Goal: Task Accomplishment & Management: Use online tool/utility

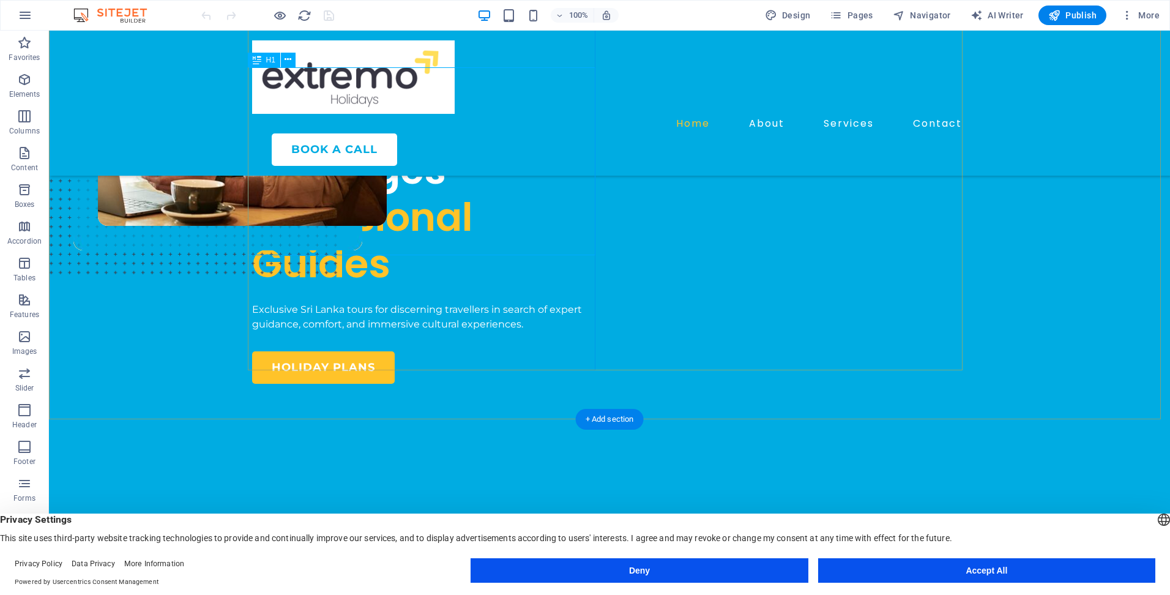
scroll to position [184, 0]
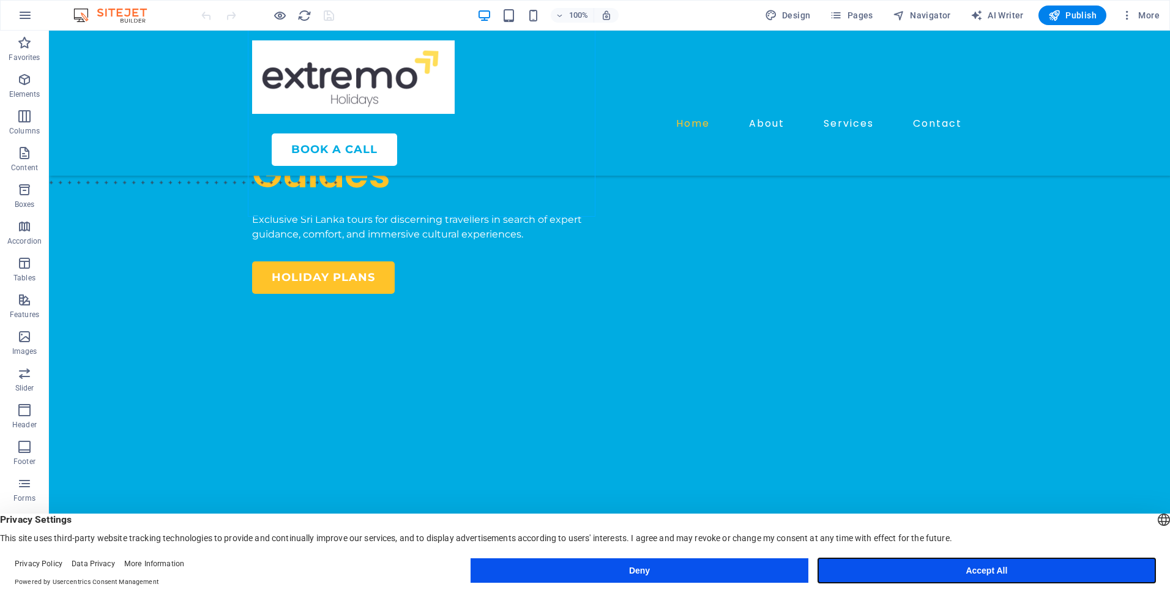
click at [1058, 568] on button "Accept All" at bounding box center [986, 570] width 337 height 24
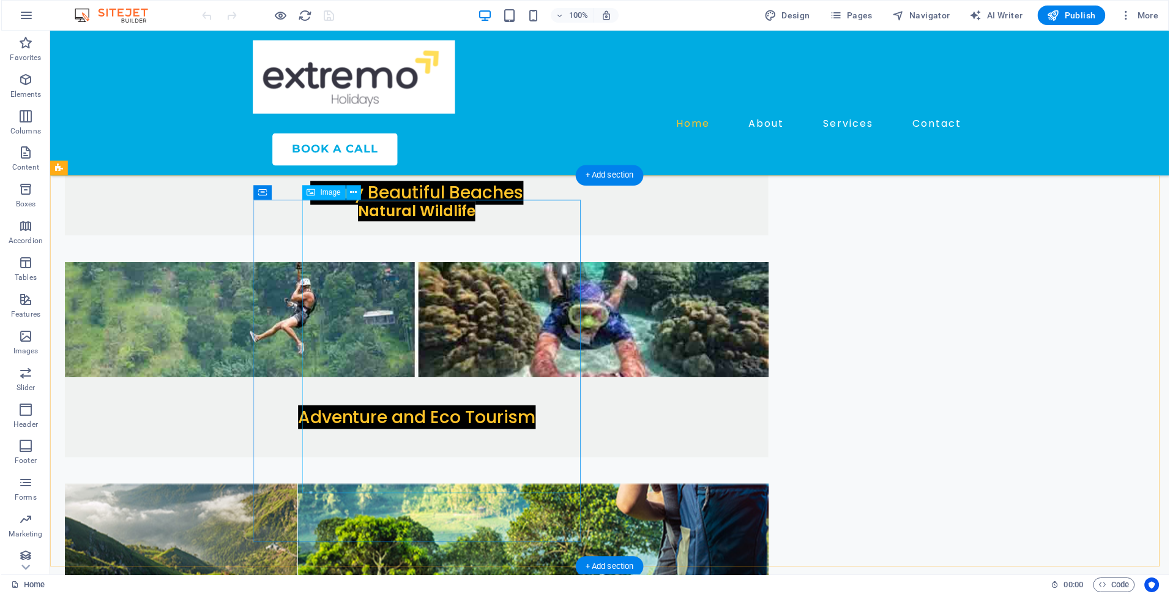
scroll to position [2386, 0]
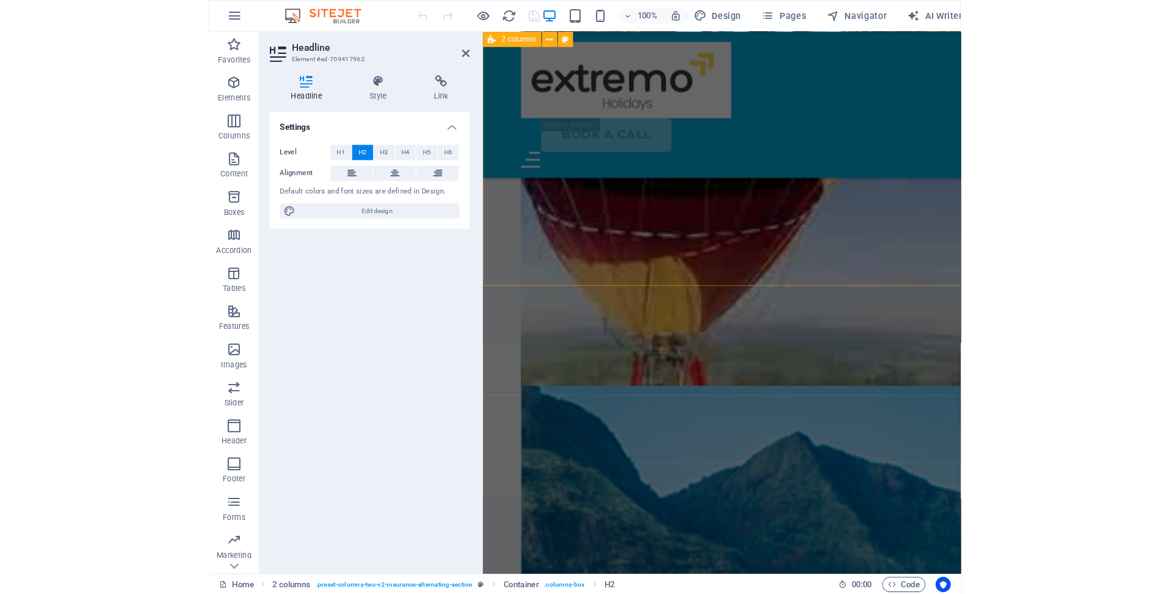
scroll to position [2243, 0]
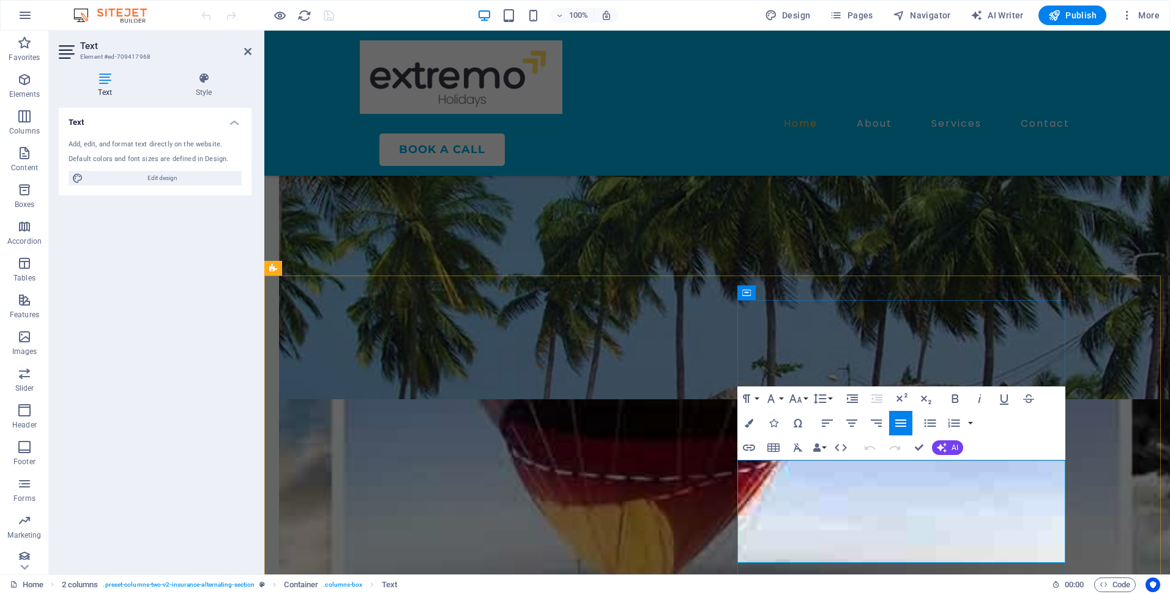
copy p "At our core, we are your one-stop solution for unforgettable [GEOGRAPHIC_DATA] …"
select select "px"
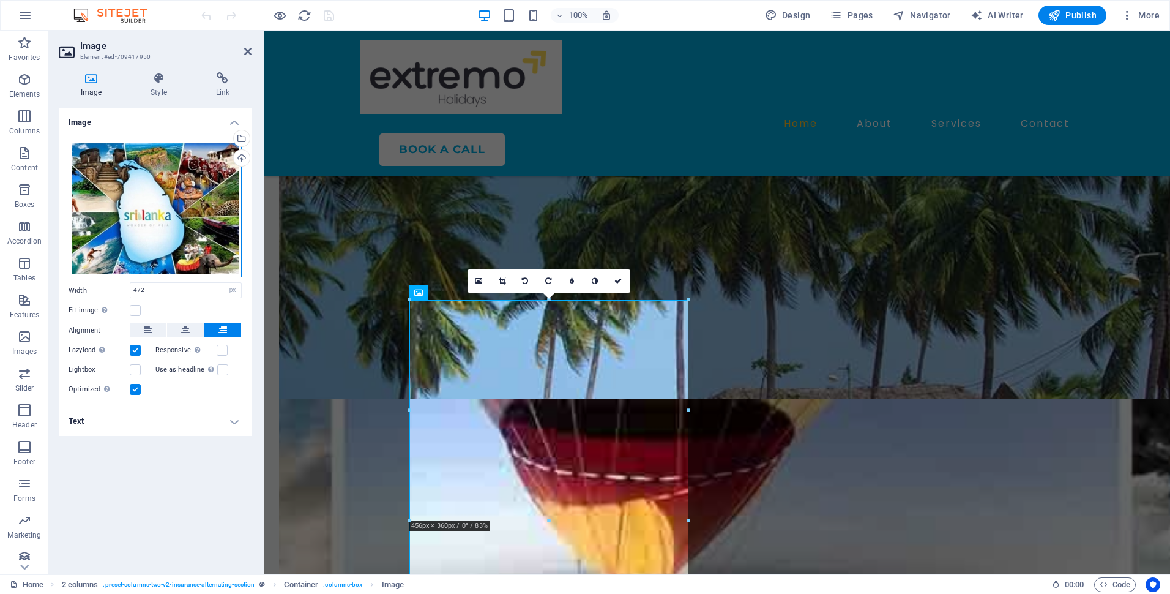
click at [135, 210] on div "Drag files here, click to choose files or select files from Files or our free s…" at bounding box center [155, 209] width 173 height 138
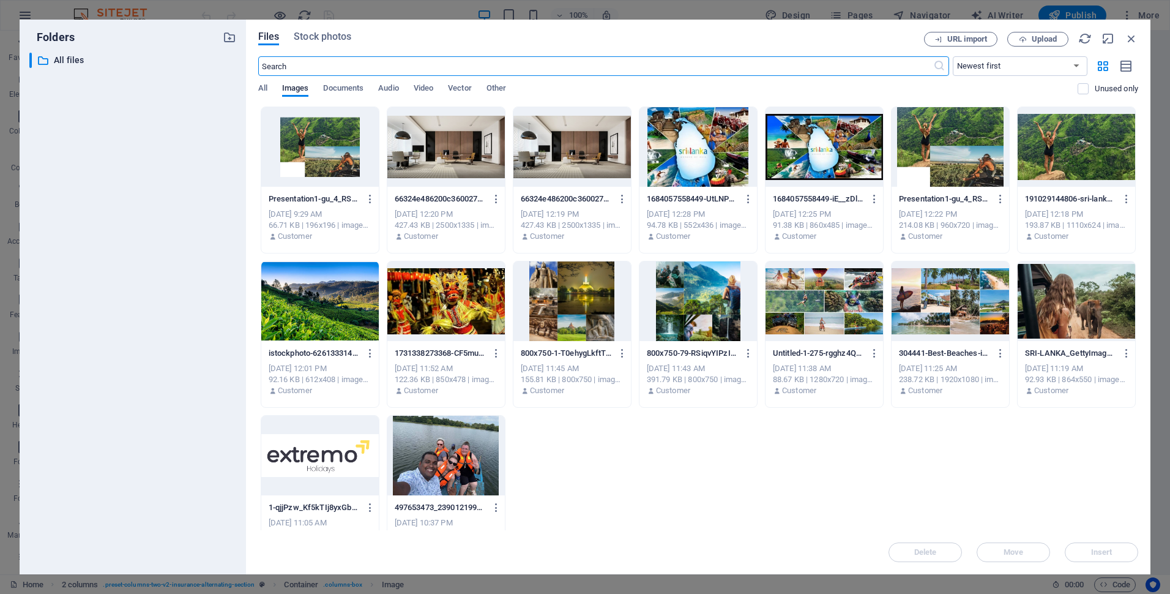
scroll to position [2326, 0]
click at [1019, 35] on icon "button" at bounding box center [1023, 39] width 8 height 8
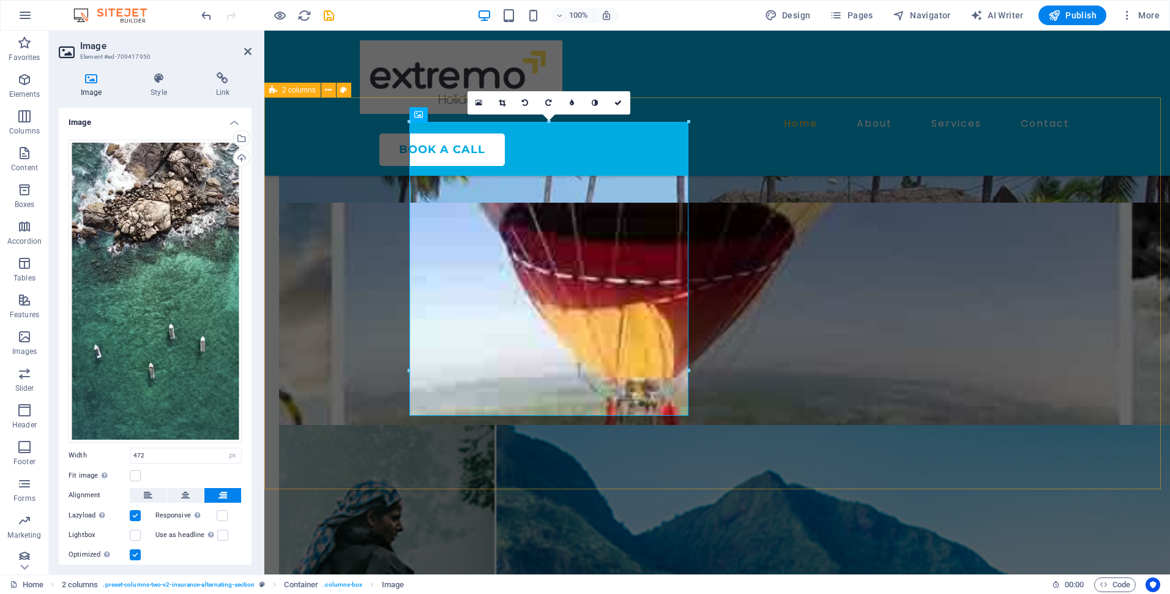
scroll to position [2487, 0]
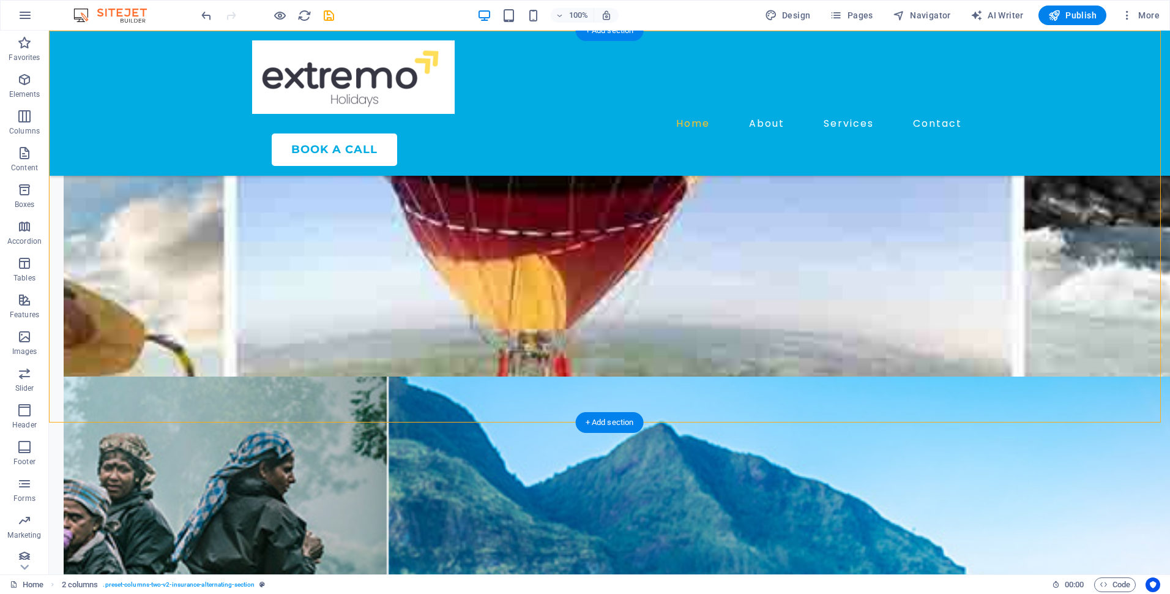
drag, startPoint x: 431, startPoint y: 401, endPoint x: 650, endPoint y: 381, distance: 220.0
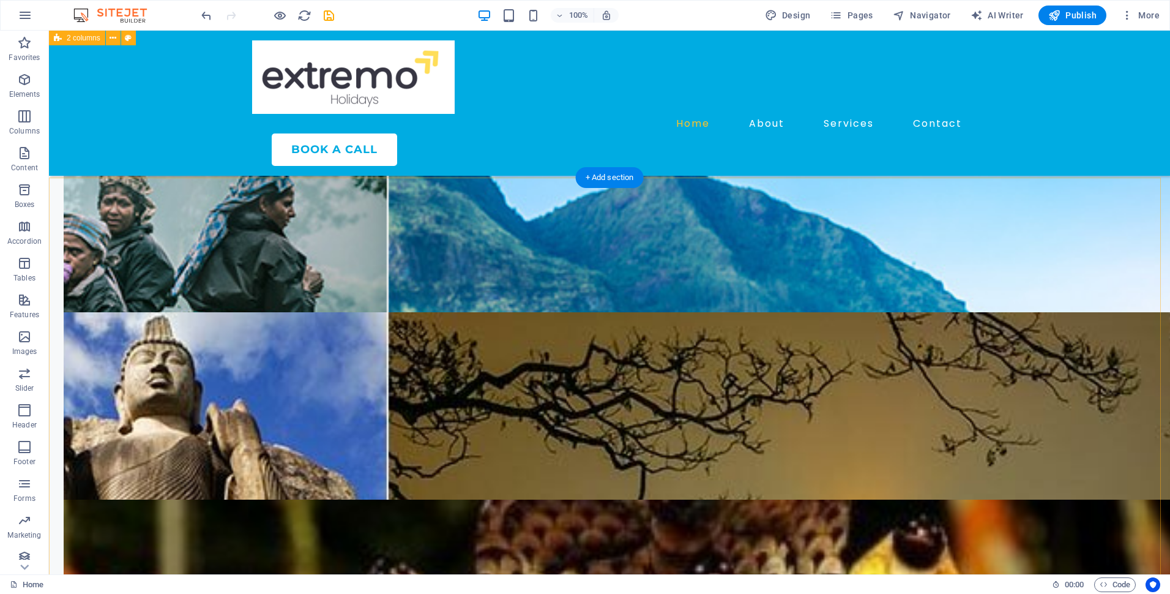
scroll to position [2732, 0]
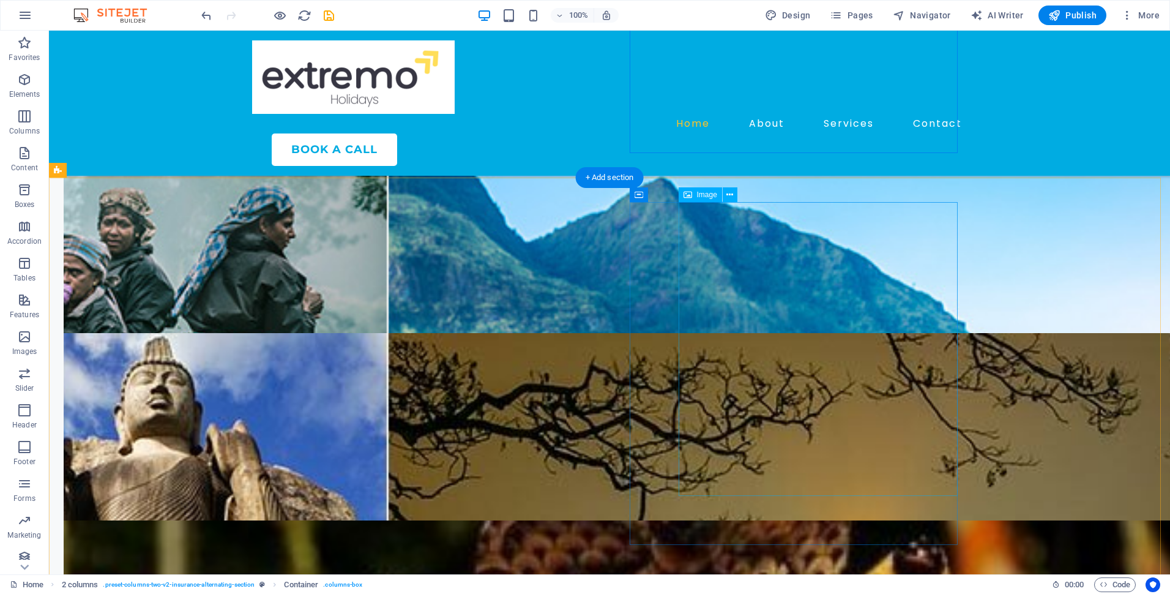
select select "px"
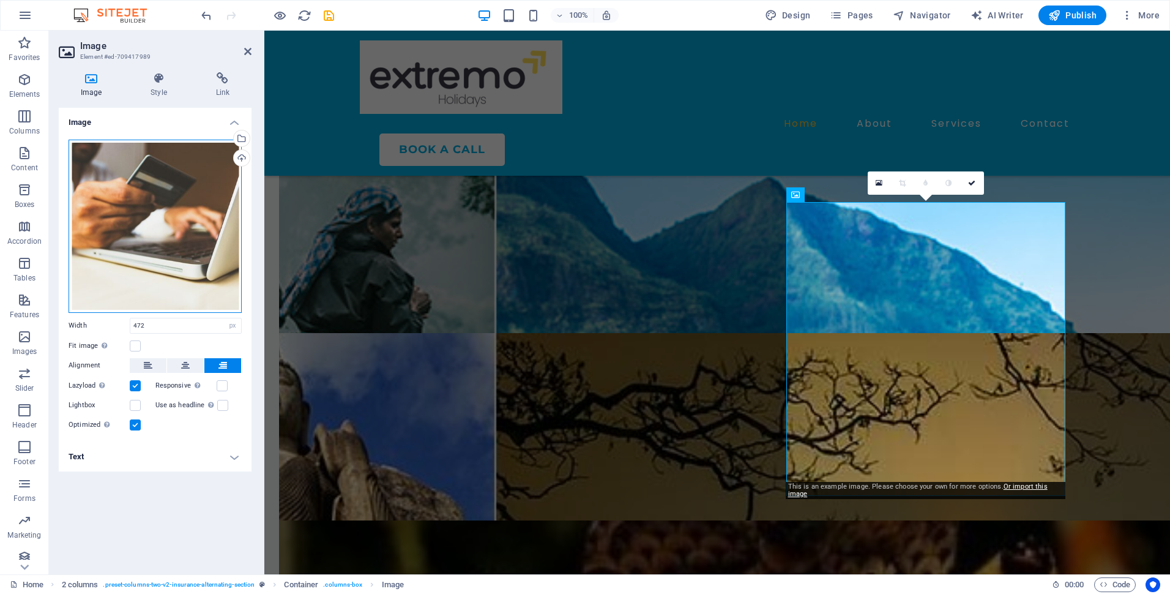
click at [151, 166] on div "Drag files here, click to choose files or select files from Files or our free s…" at bounding box center [155, 226] width 173 height 173
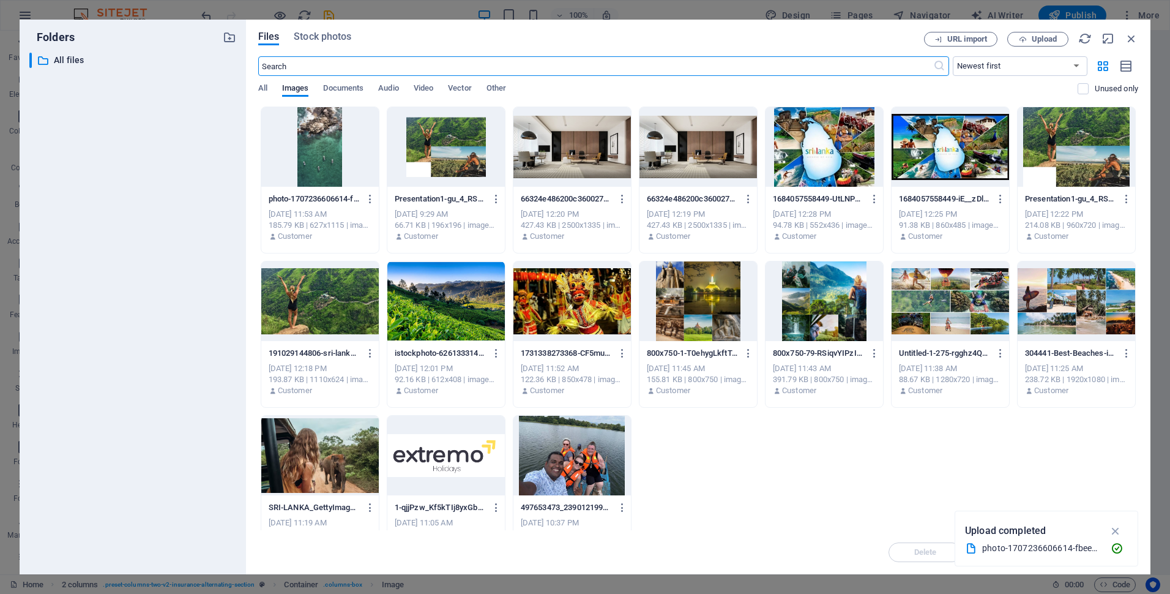
scroll to position [2847, 0]
click at [465, 313] on div at bounding box center [445, 301] width 117 height 80
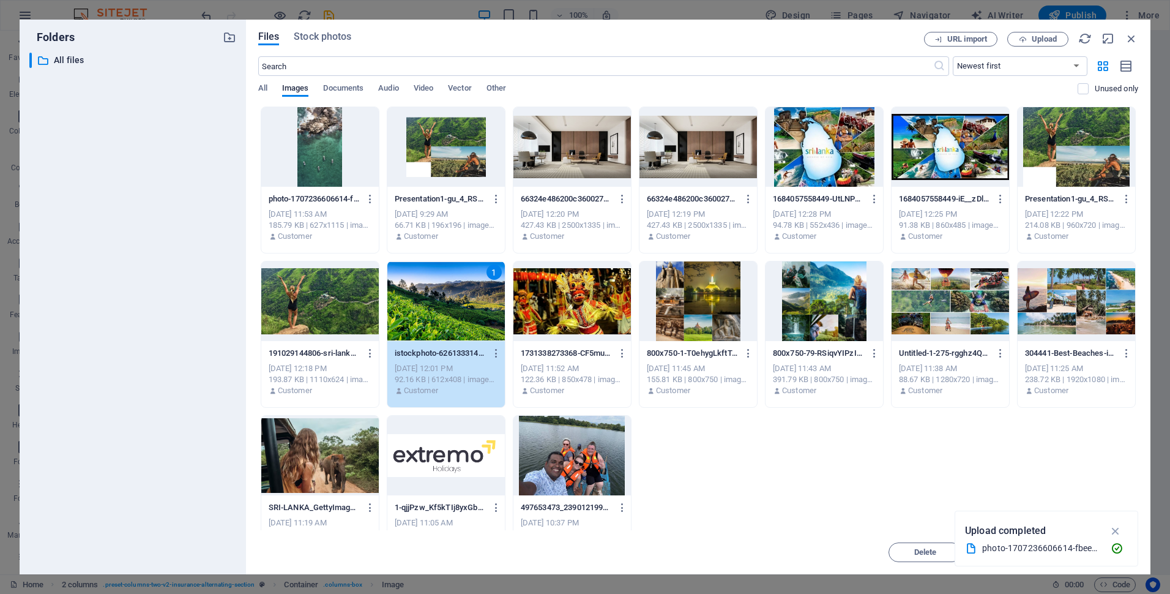
click at [465, 313] on div "1" at bounding box center [445, 301] width 117 height 80
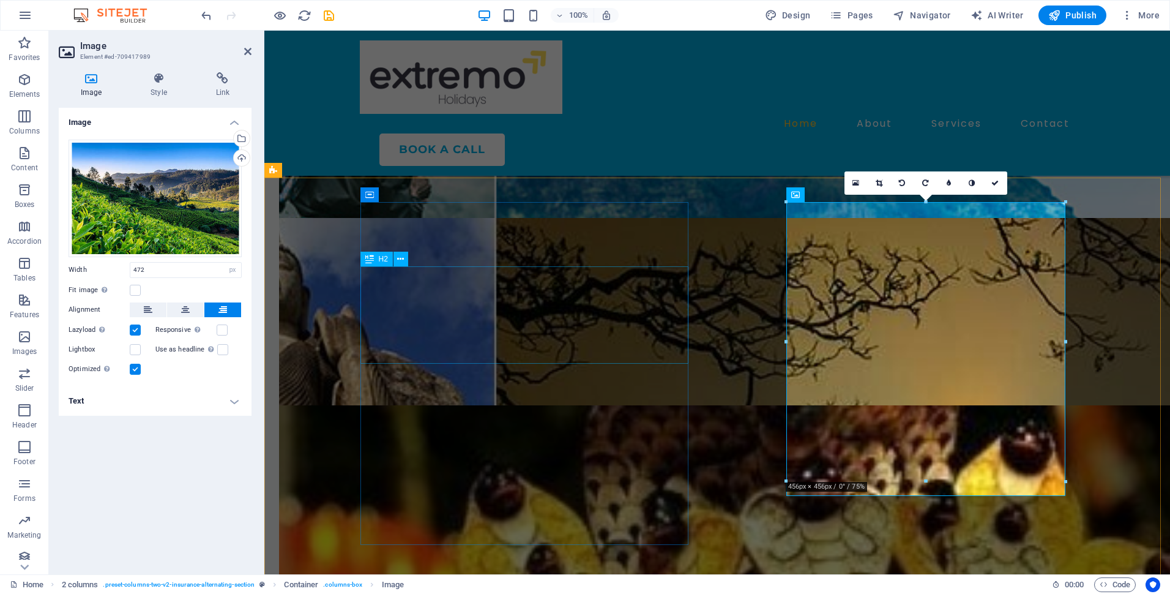
scroll to position [2732, 0]
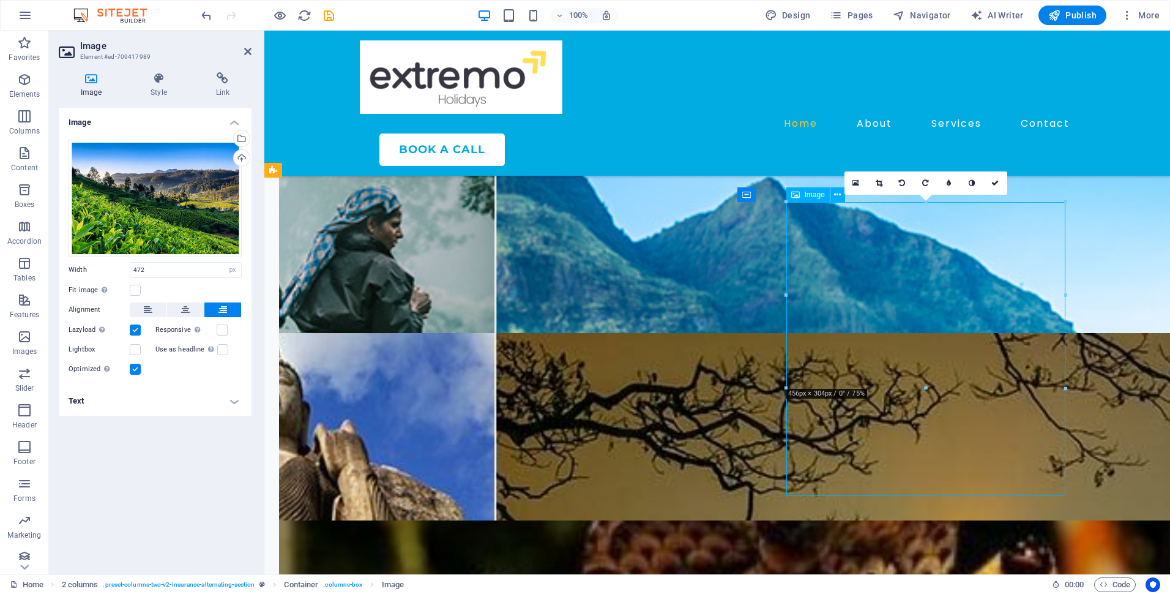
drag, startPoint x: 959, startPoint y: 368, endPoint x: 960, endPoint y: 395, distance: 26.3
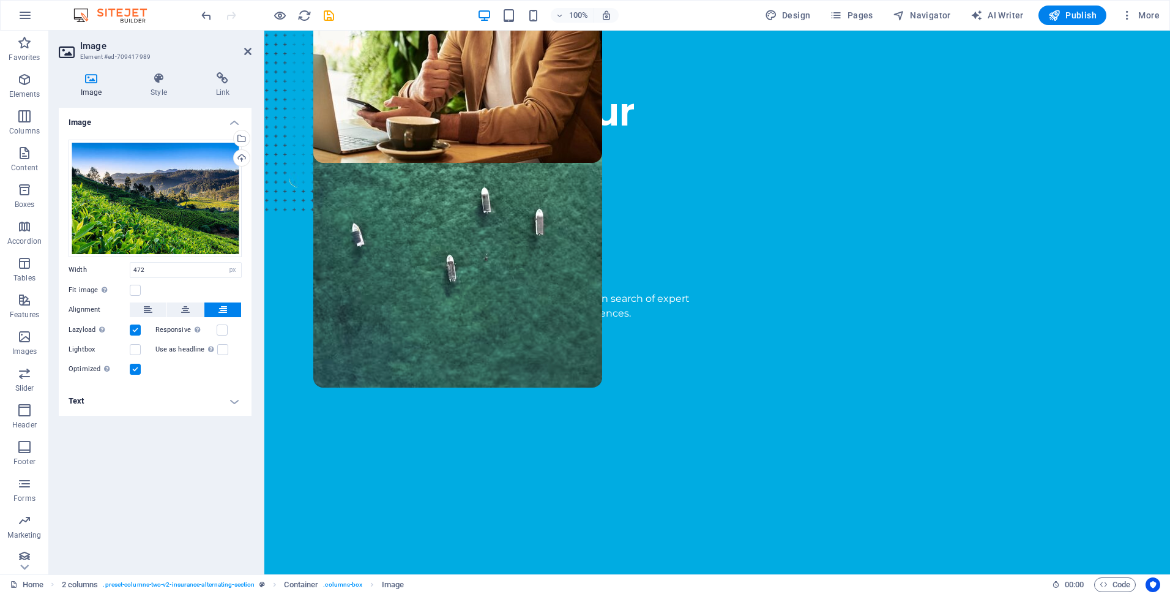
scroll to position [0, 0]
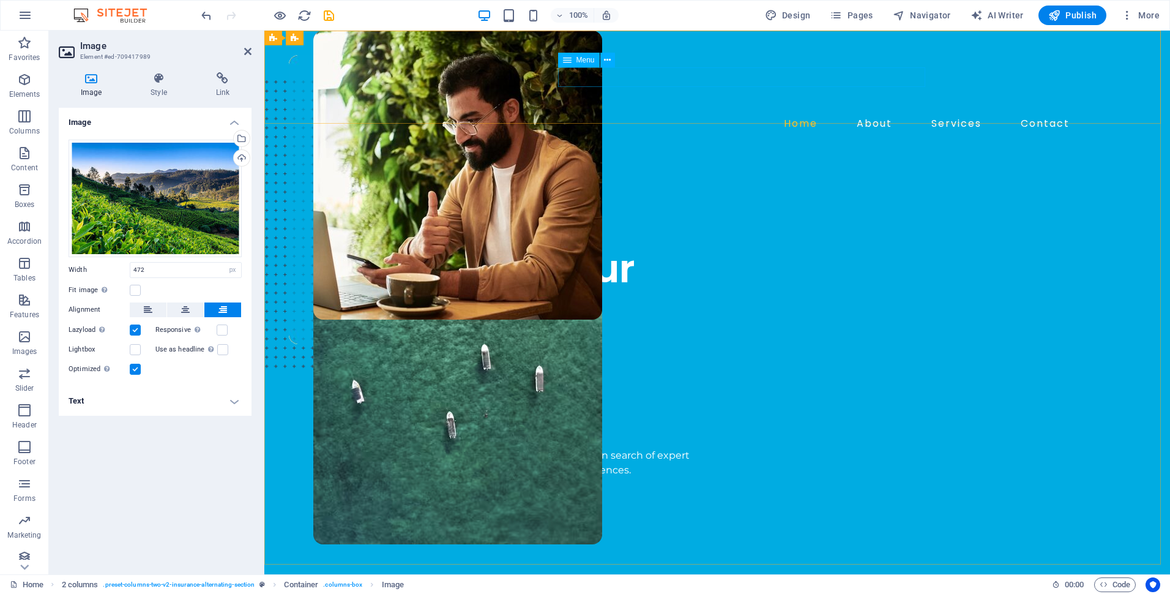
click at [893, 114] on nav "Home About Services Contact" at bounding box center [717, 124] width 715 height 20
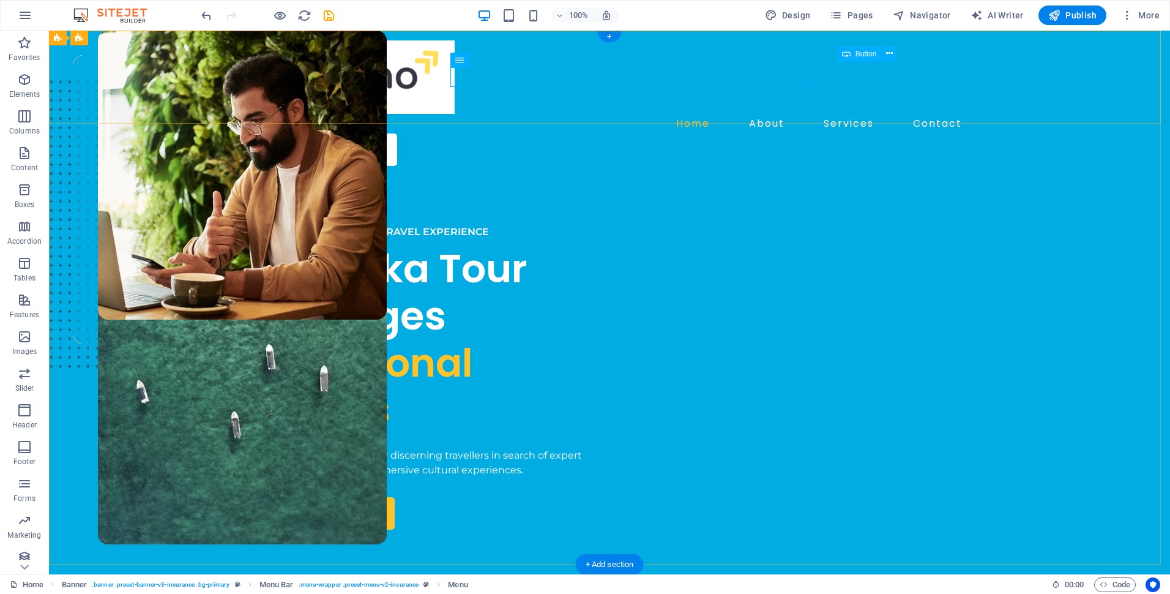
click at [876, 133] on div "BOOK A CALL" at bounding box center [619, 149] width 695 height 32
click at [784, 114] on nav "Home About Services Contact" at bounding box center [609, 124] width 715 height 20
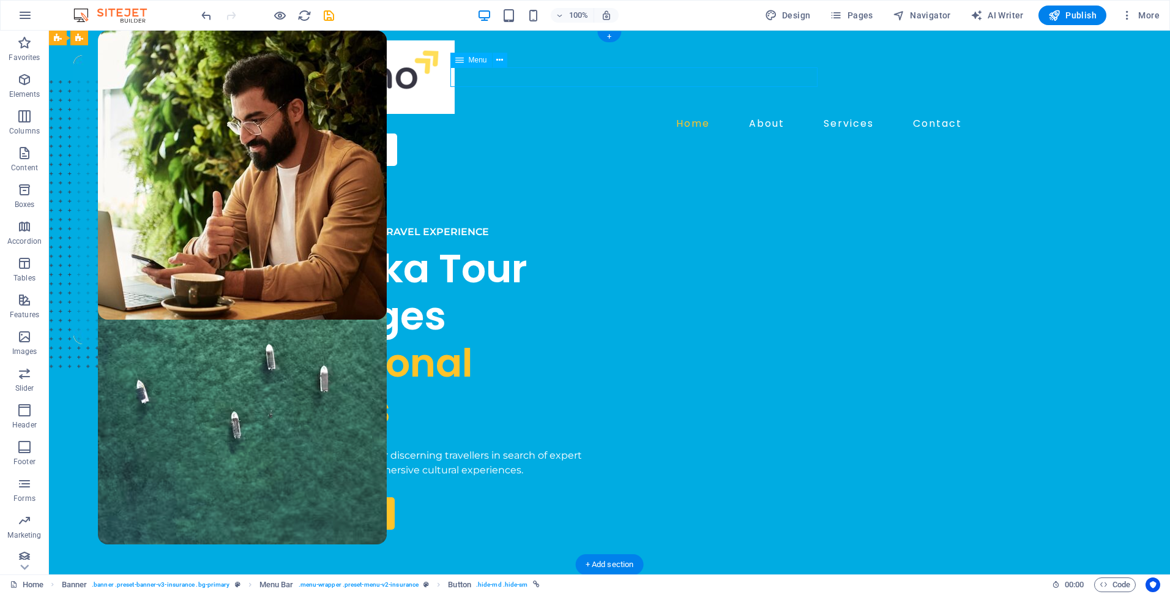
click at [784, 114] on nav "Home About Services Contact" at bounding box center [609, 124] width 715 height 20
select select
select select "1"
select select
select select "2"
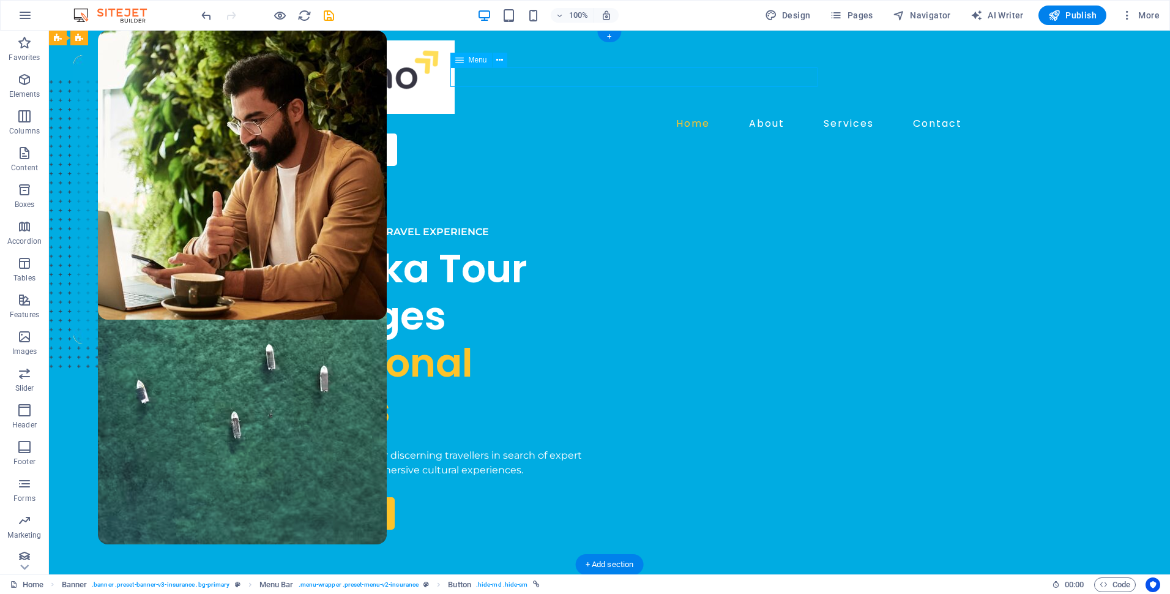
select select
select select "3"
select select
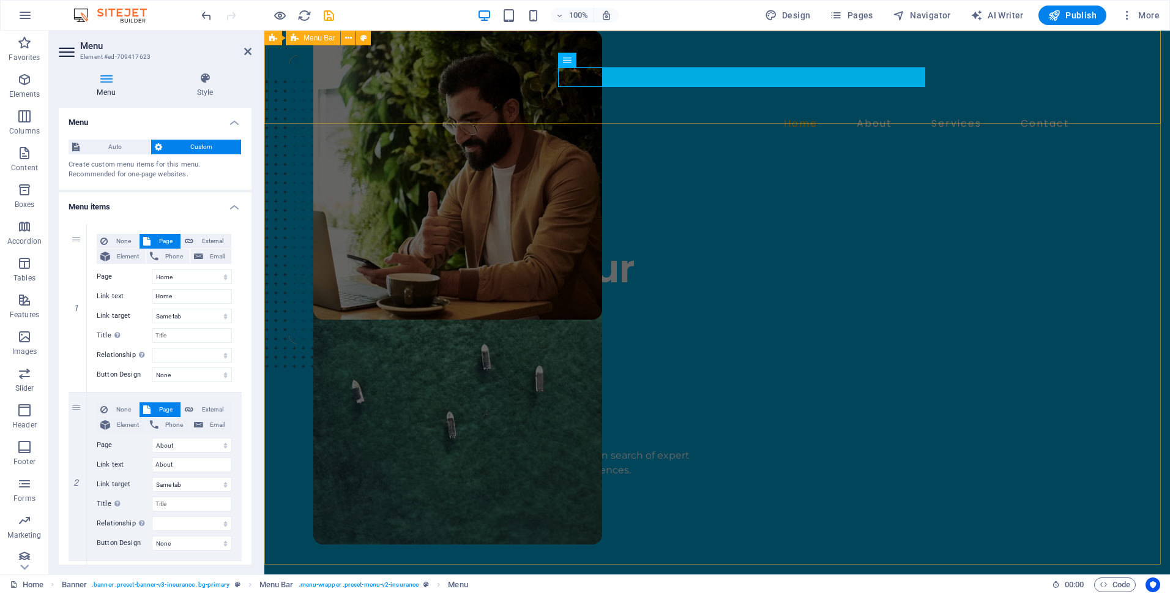
click at [731, 116] on div "Home About Services Contact BOOK A CALL" at bounding box center [717, 103] width 906 height 145
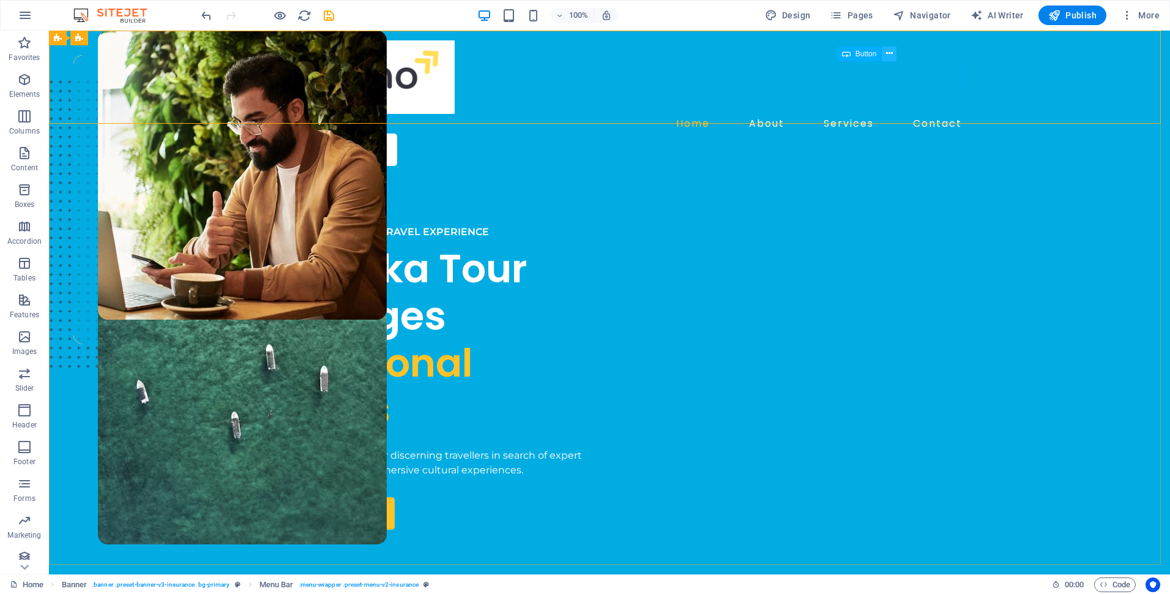
click at [885, 53] on button at bounding box center [889, 54] width 15 height 15
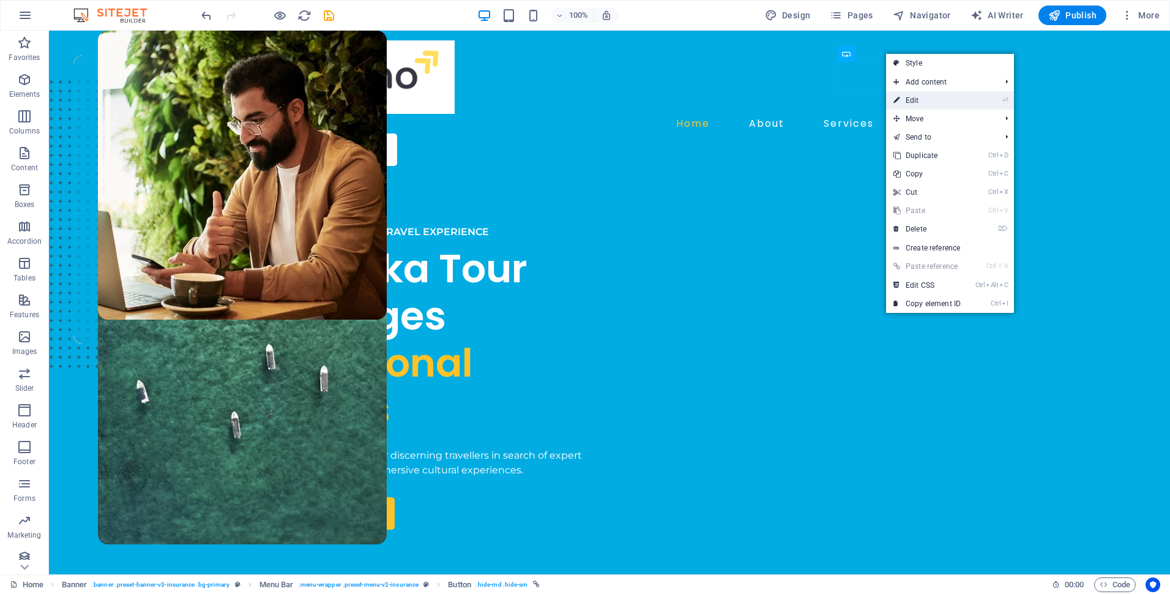
click at [913, 100] on link "⏎ Edit" at bounding box center [927, 100] width 82 height 18
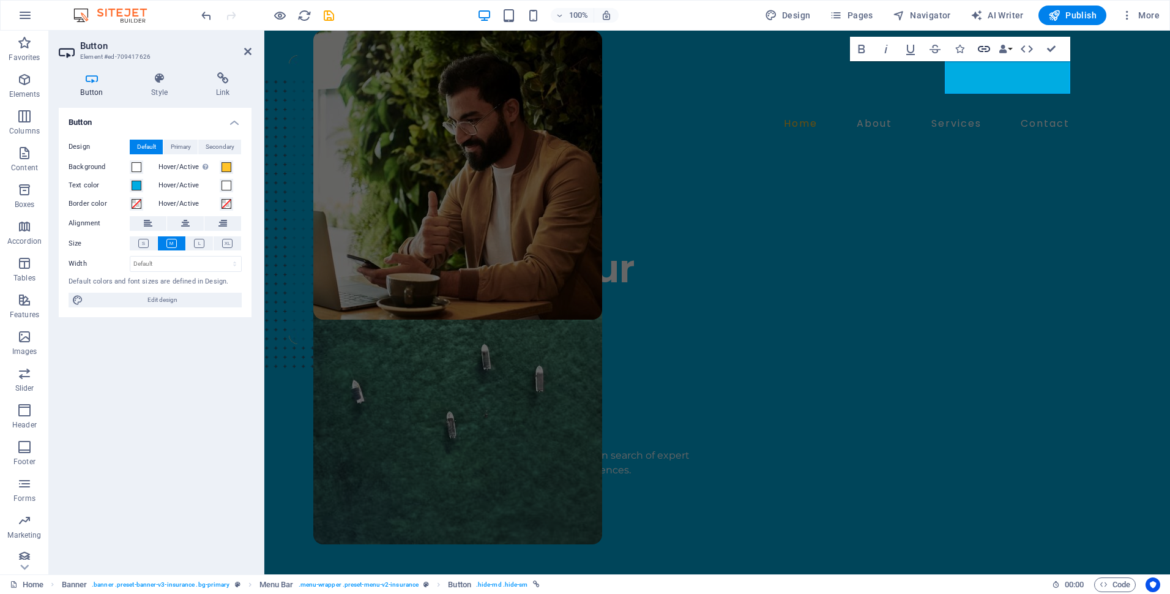
click at [986, 50] on icon "button" at bounding box center [984, 49] width 15 height 15
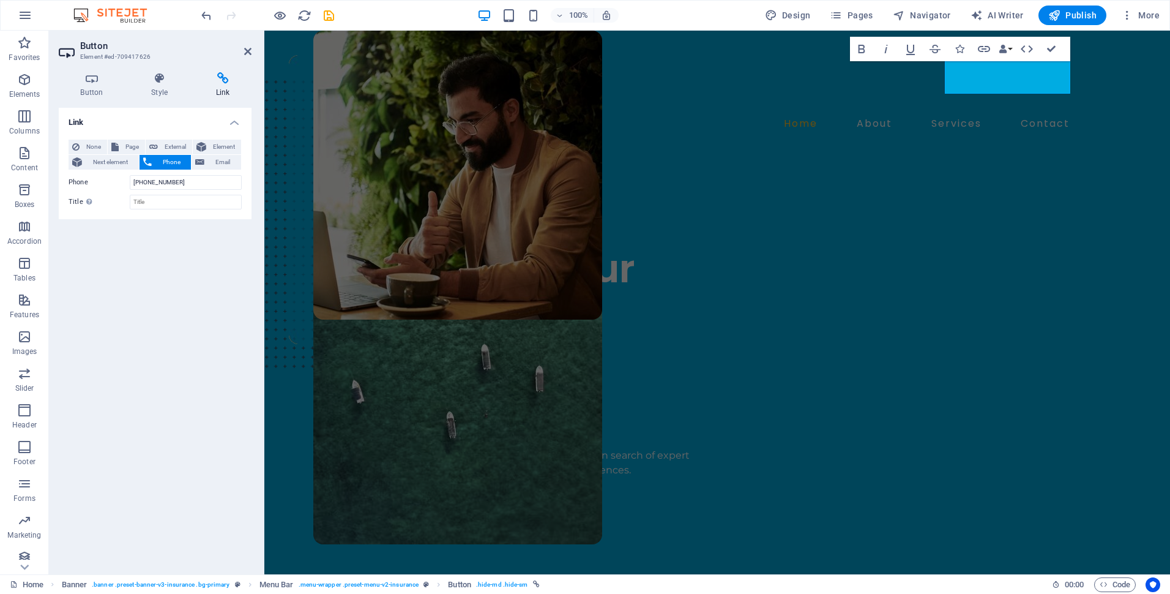
click at [218, 86] on h4 "Link" at bounding box center [223, 85] width 58 height 26
click at [179, 147] on span "External" at bounding box center [175, 147] width 27 height 15
select select "blank"
click at [169, 160] on span "Phone" at bounding box center [171, 162] width 32 height 15
click at [169, 199] on input "Title Additional link description, should not be the same as the link text. The…" at bounding box center [186, 202] width 112 height 15
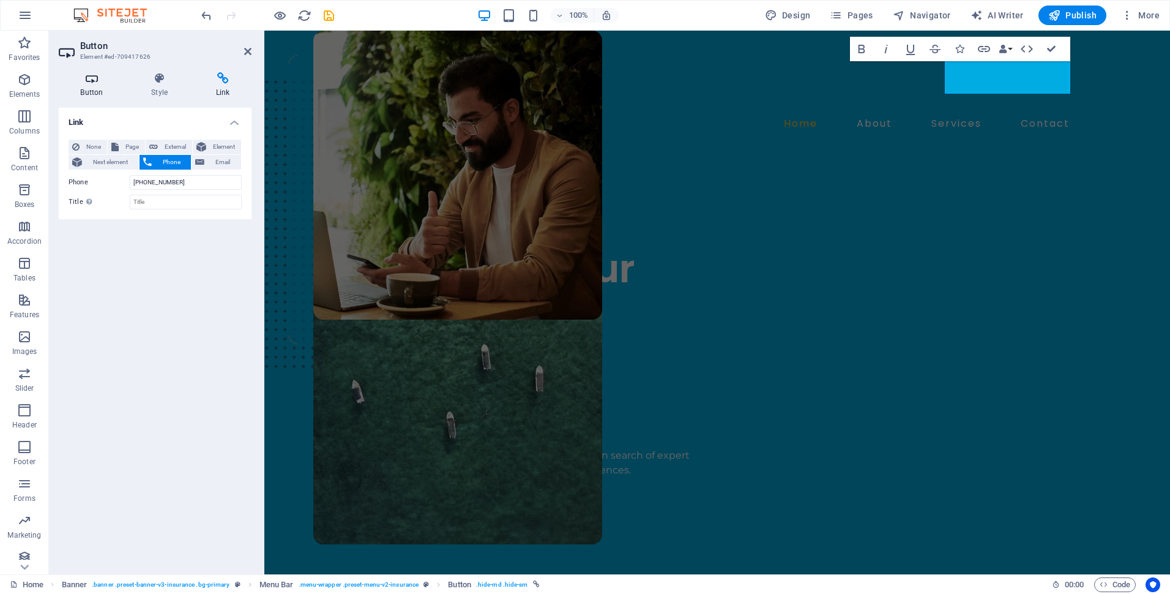
click at [91, 77] on icon at bounding box center [92, 78] width 66 height 12
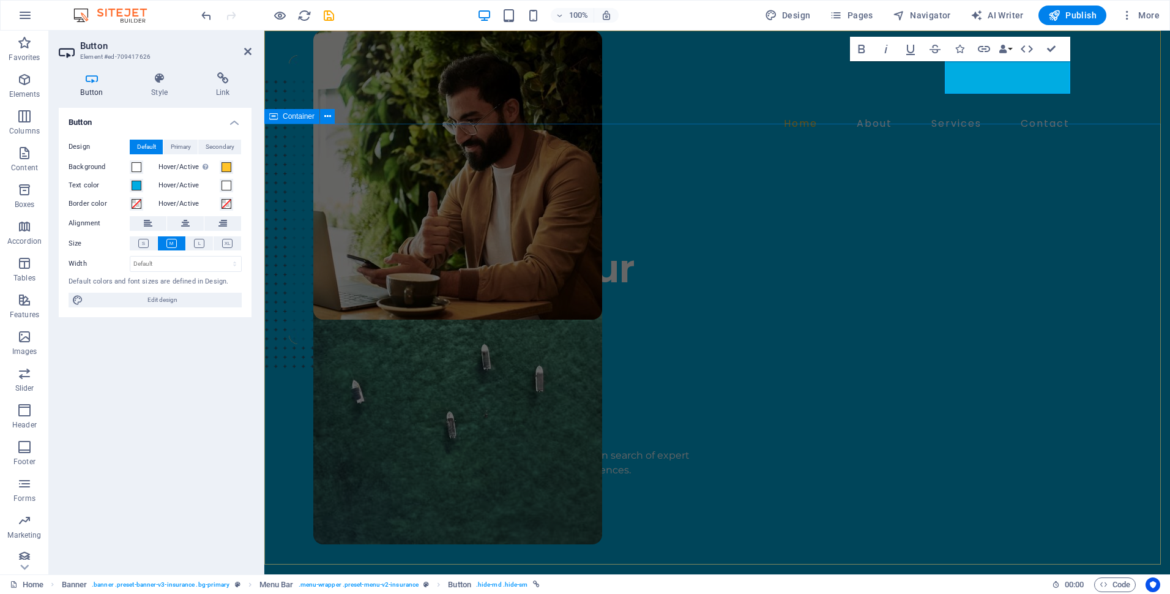
click at [1169, 176] on div "AUTHENTIC SRI LANKAN TRAVEL EXPERIENCE [GEOGRAPHIC_DATA] Tour Packages Profesio…" at bounding box center [717, 553] width 906 height 755
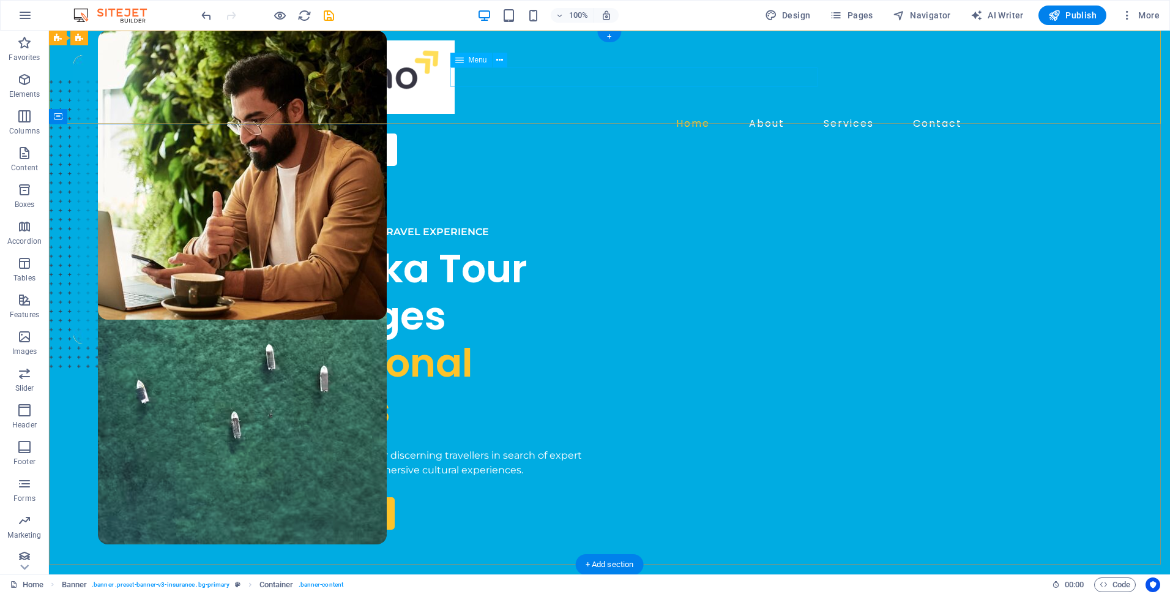
click at [782, 114] on nav "Home About Services Contact" at bounding box center [609, 124] width 715 height 20
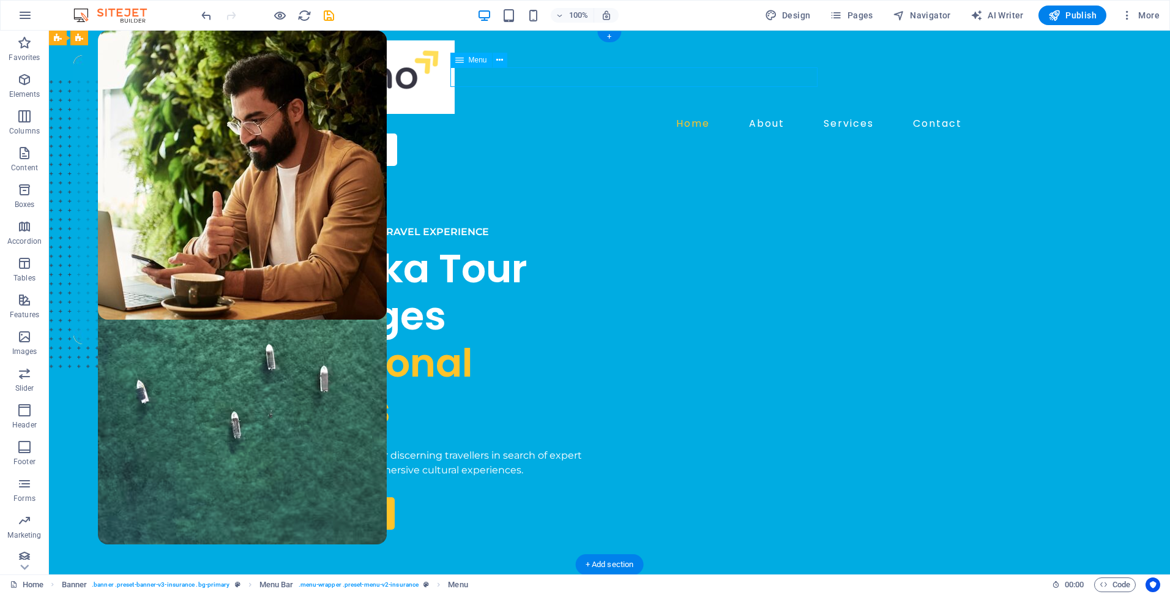
click at [782, 114] on nav "Home About Services Contact" at bounding box center [609, 124] width 715 height 20
select select
select select "1"
select select
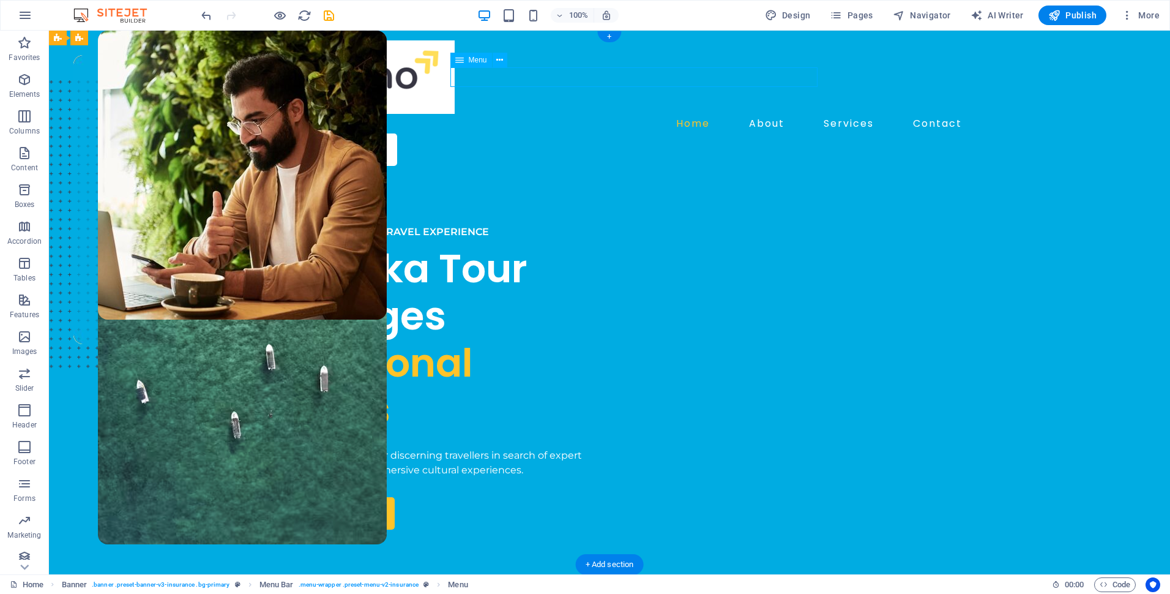
select select "2"
select select
select select "3"
select select
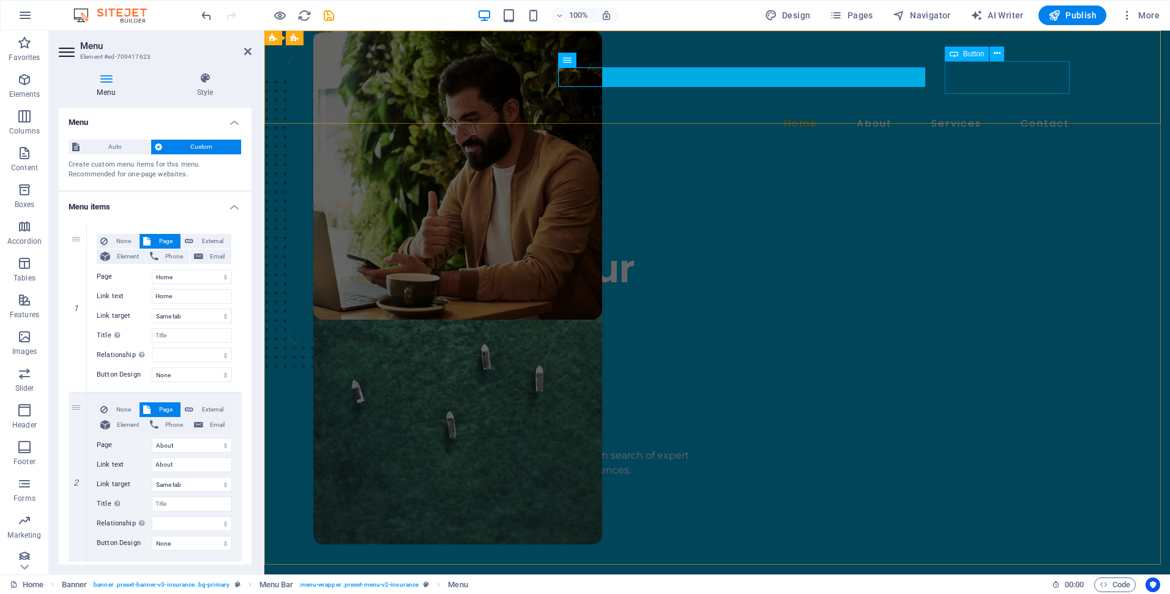
click at [1050, 133] on div "BOOK A CALL" at bounding box center [726, 149] width 695 height 32
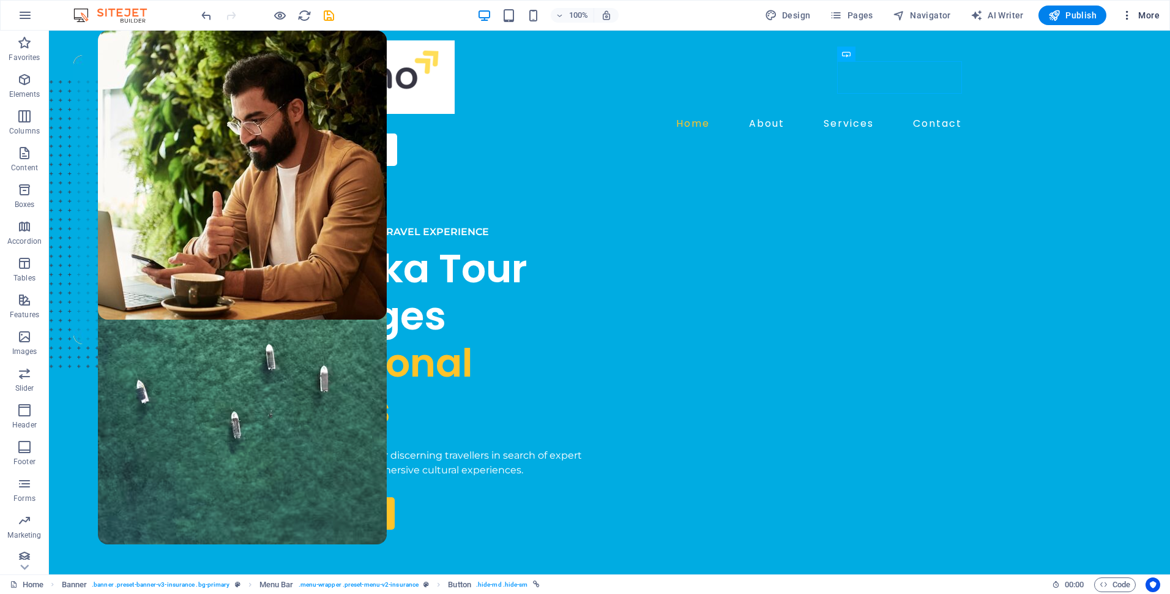
click at [1131, 10] on icon "button" at bounding box center [1127, 15] width 12 height 12
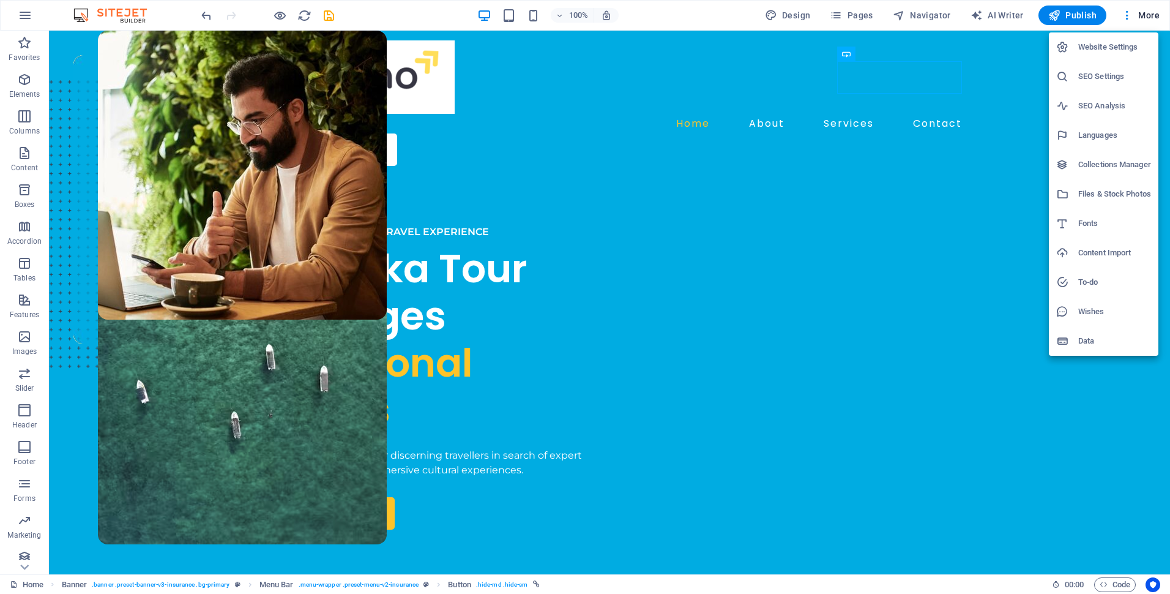
click at [1101, 84] on li "SEO Settings" at bounding box center [1104, 76] width 110 height 29
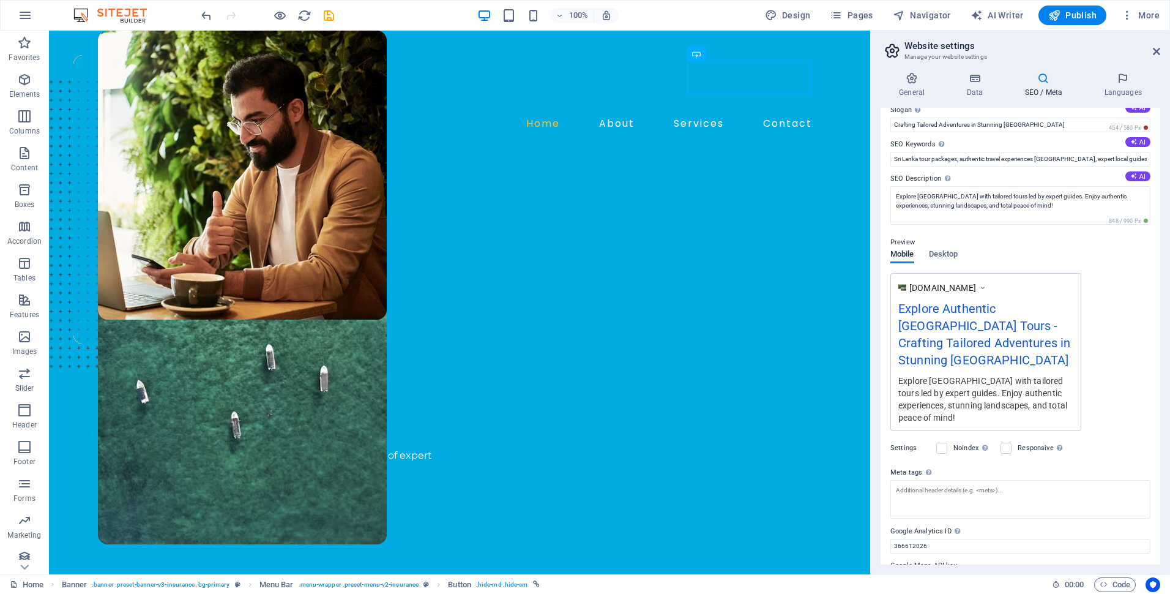
scroll to position [82, 0]
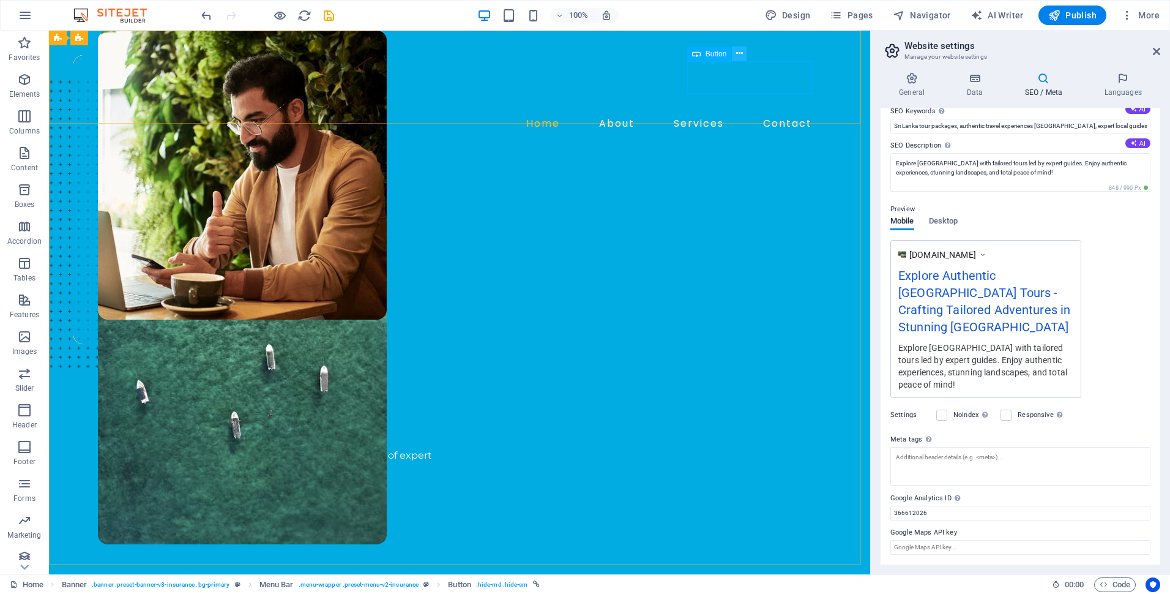
click at [738, 54] on icon at bounding box center [739, 53] width 7 height 13
click at [723, 133] on div "BOOK A CALL" at bounding box center [469, 149] width 695 height 32
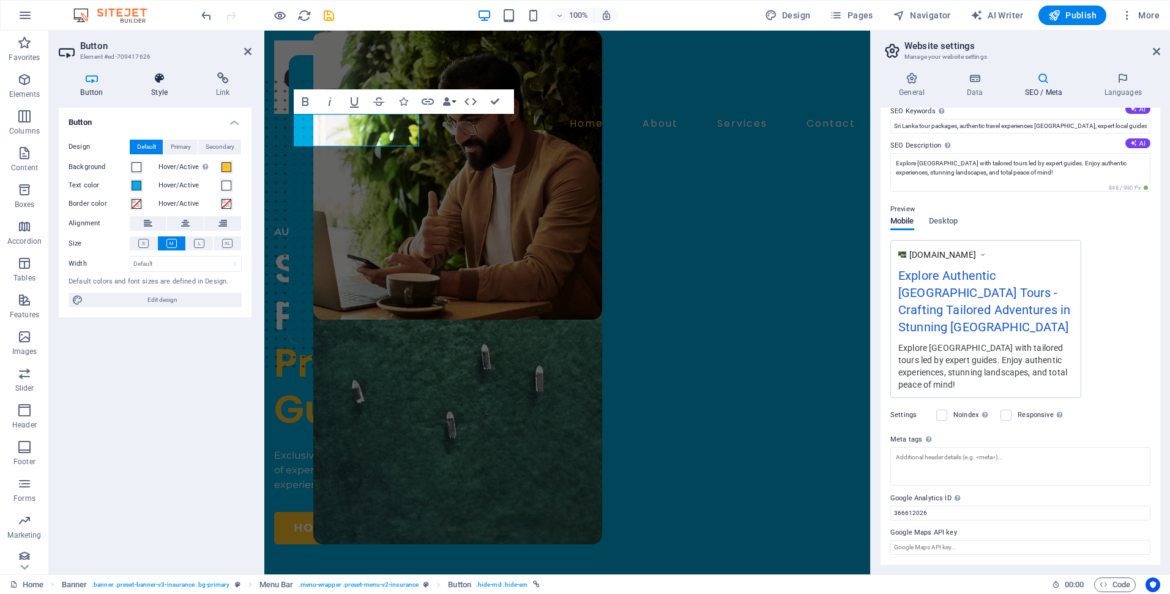
click at [155, 73] on icon at bounding box center [160, 78] width 60 height 12
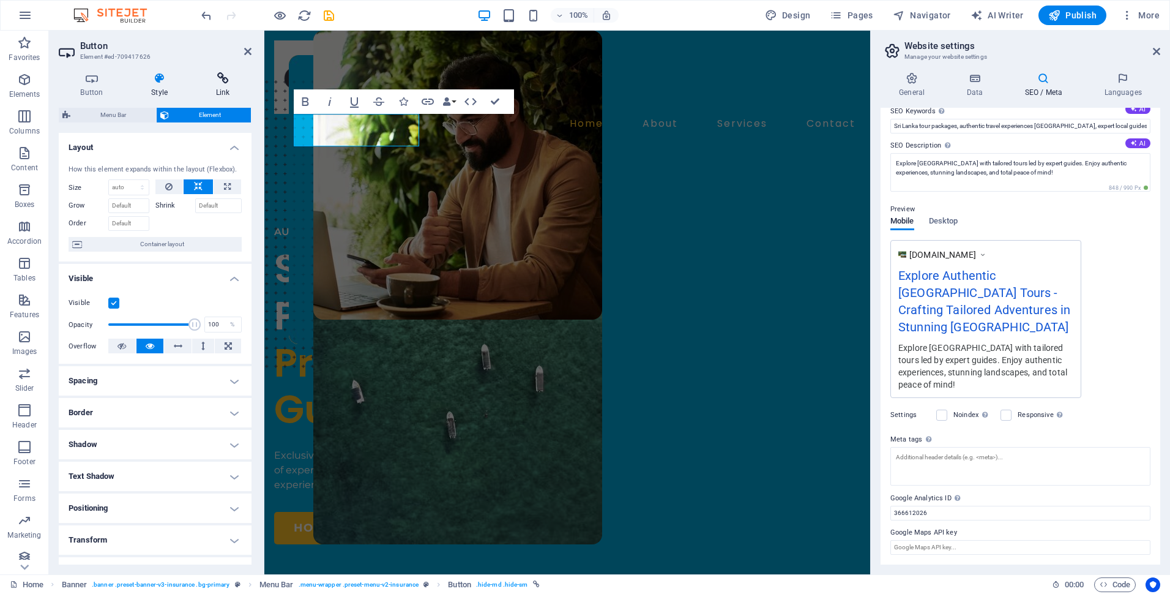
click at [221, 85] on h4 "Link" at bounding box center [223, 85] width 58 height 26
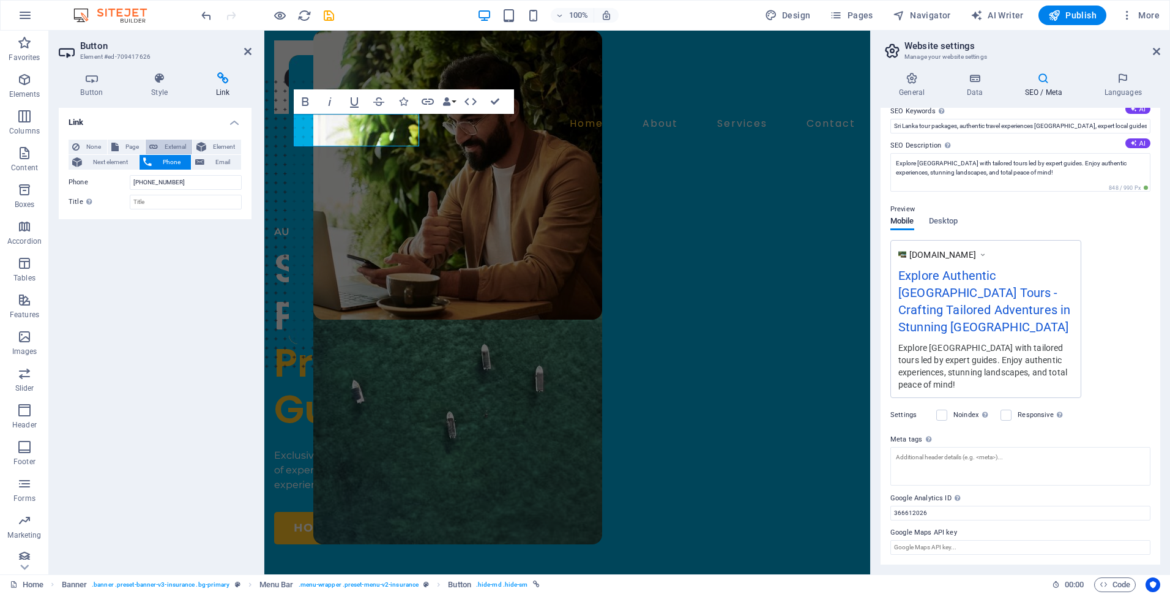
click at [181, 145] on span "External" at bounding box center [175, 147] width 27 height 15
select select "blank"
click at [174, 160] on span "Phone" at bounding box center [171, 162] width 32 height 15
click at [370, 133] on link "BOOK A CALL" at bounding box center [356, 149] width 125 height 32
click at [212, 165] on span "Email" at bounding box center [222, 162] width 29 height 15
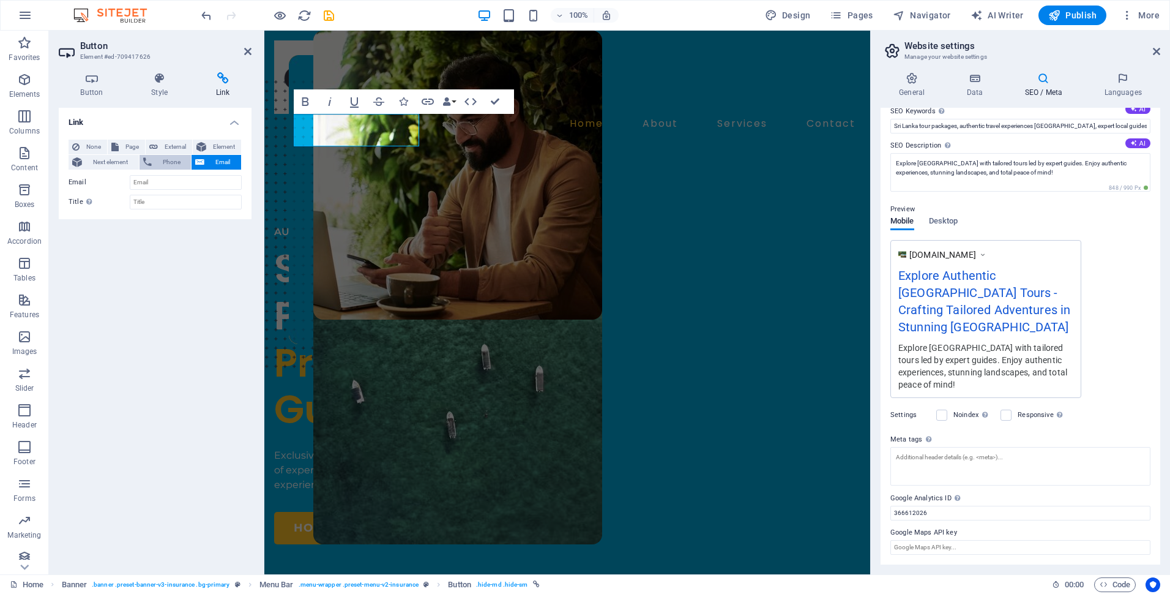
click at [153, 163] on button "Phone" at bounding box center [166, 162] width 52 height 15
click at [103, 162] on span "Next element" at bounding box center [111, 162] width 50 height 15
click at [99, 148] on span "None" at bounding box center [93, 147] width 20 height 15
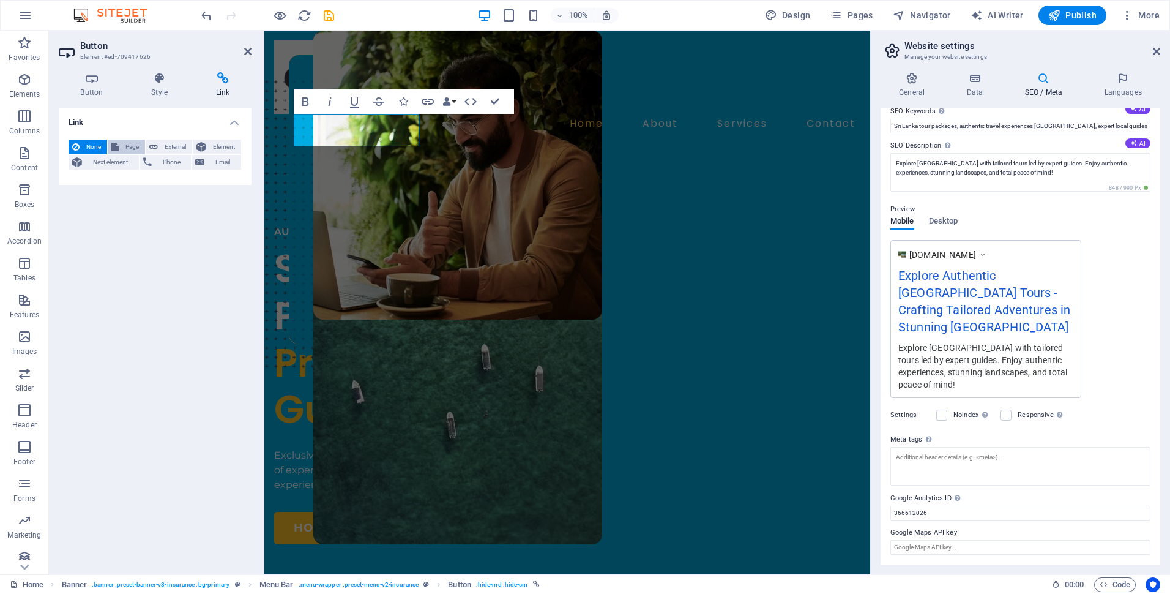
click at [137, 146] on span "Page" at bounding box center [131, 147] width 19 height 15
select select
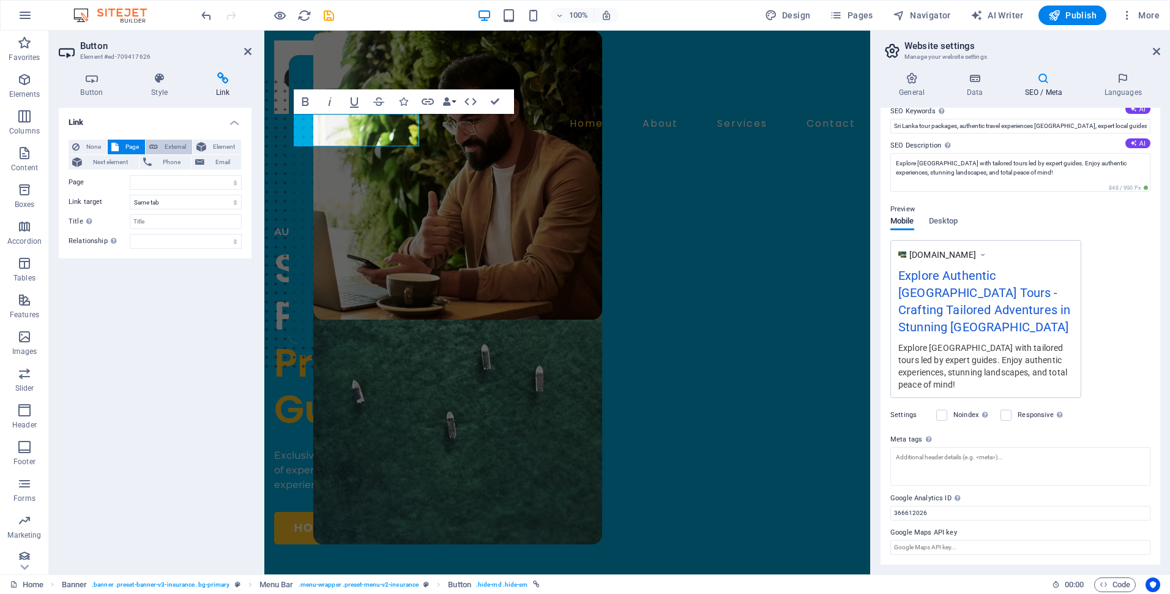
click at [182, 144] on span "External" at bounding box center [175, 147] width 27 height 15
select select "blank"
click at [224, 146] on span "Element" at bounding box center [224, 147] width 28 height 15
click at [158, 162] on span "Phone" at bounding box center [171, 162] width 32 height 15
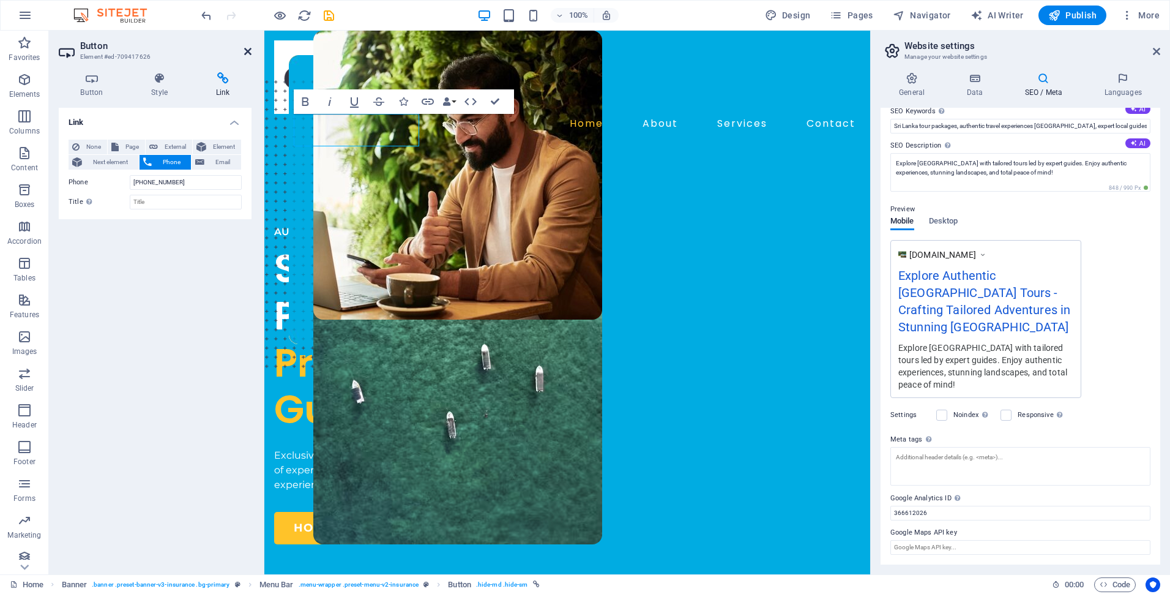
drag, startPoint x: 245, startPoint y: 48, endPoint x: 204, endPoint y: 4, distance: 59.7
click at [245, 48] on icon at bounding box center [247, 52] width 7 height 10
